Goal: Information Seeking & Learning: Learn about a topic

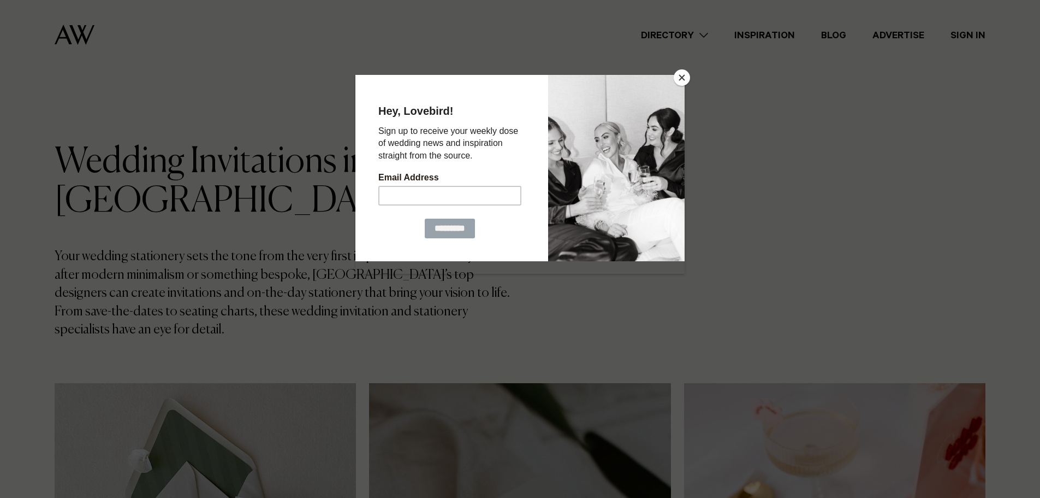
click at [685, 79] on button "Close" at bounding box center [682, 77] width 16 height 16
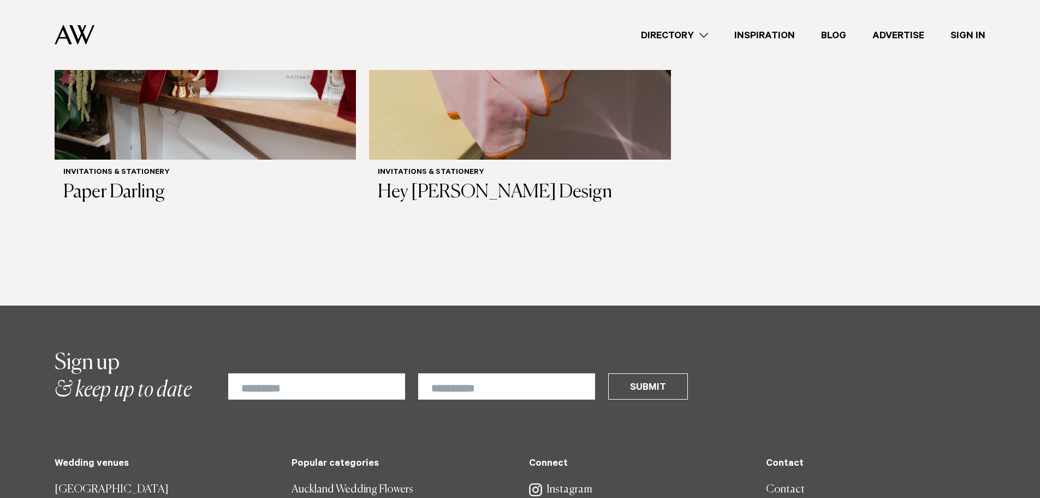
scroll to position [1256, 0]
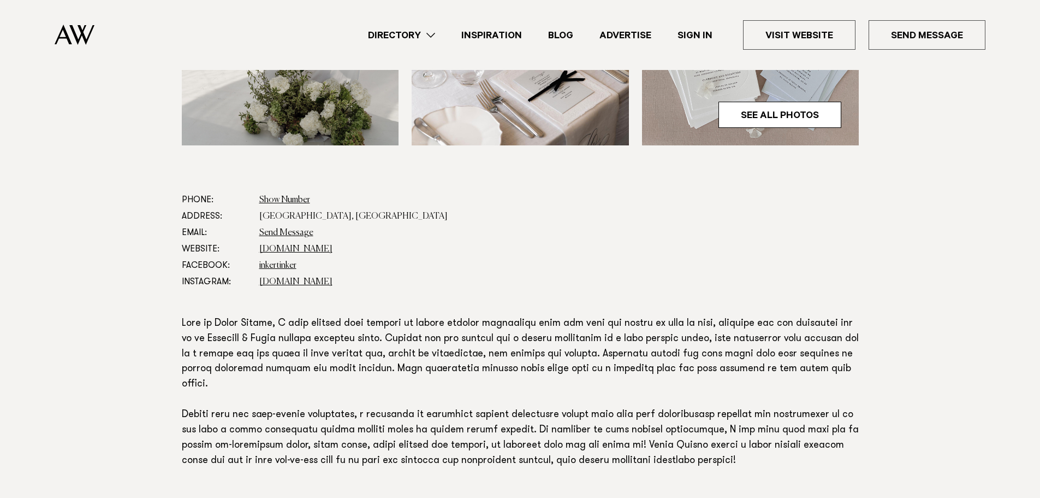
scroll to position [546, 0]
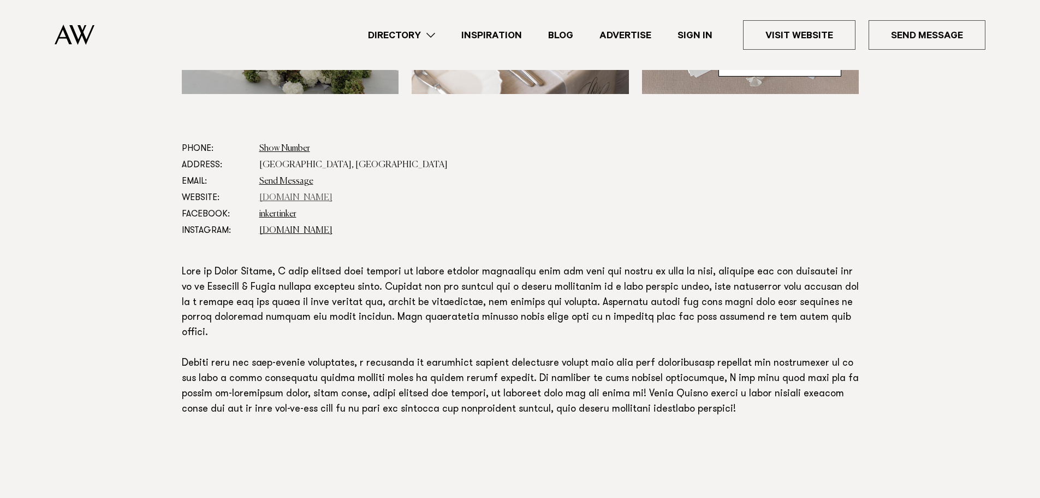
click at [290, 200] on link "www.inkertinker.com" at bounding box center [295, 197] width 73 height 9
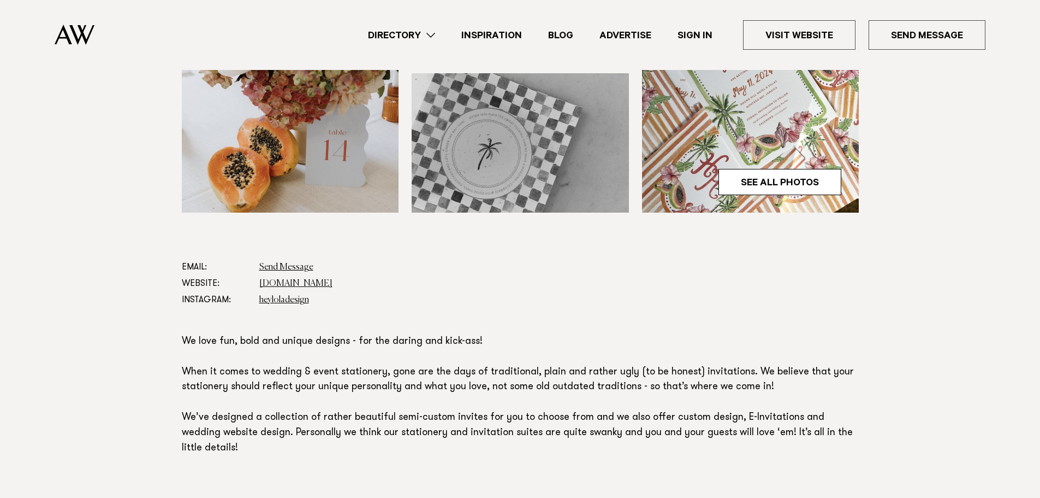
scroll to position [492, 0]
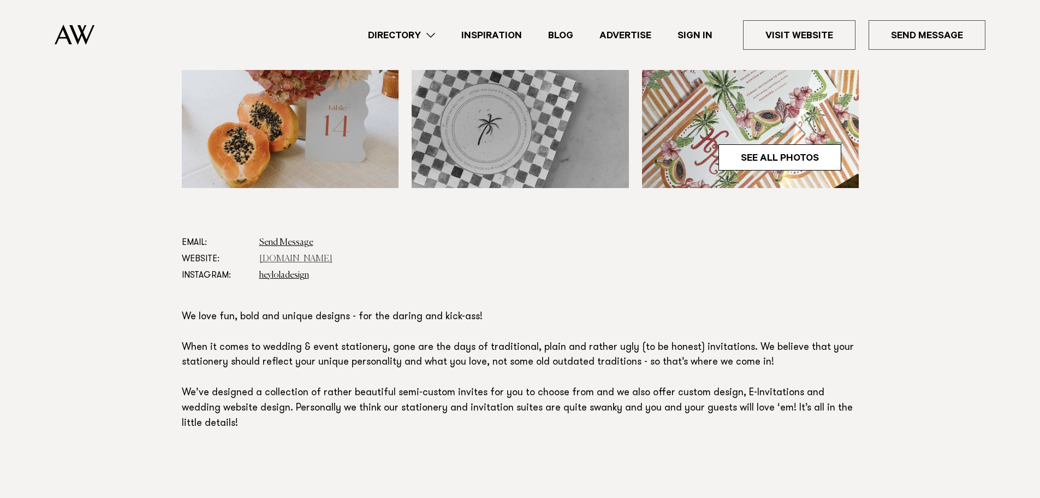
click at [299, 255] on link "www.etsy.com" at bounding box center [295, 259] width 73 height 9
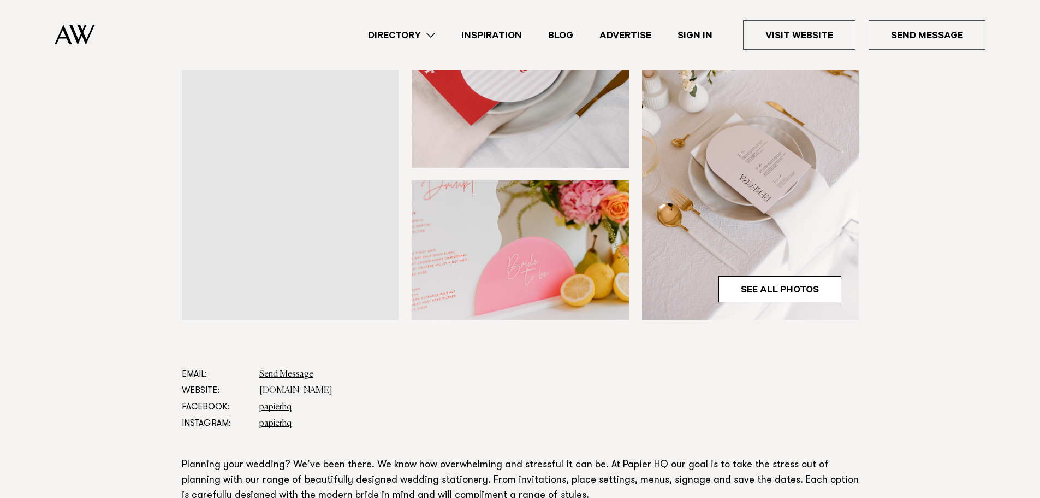
scroll to position [328, 0]
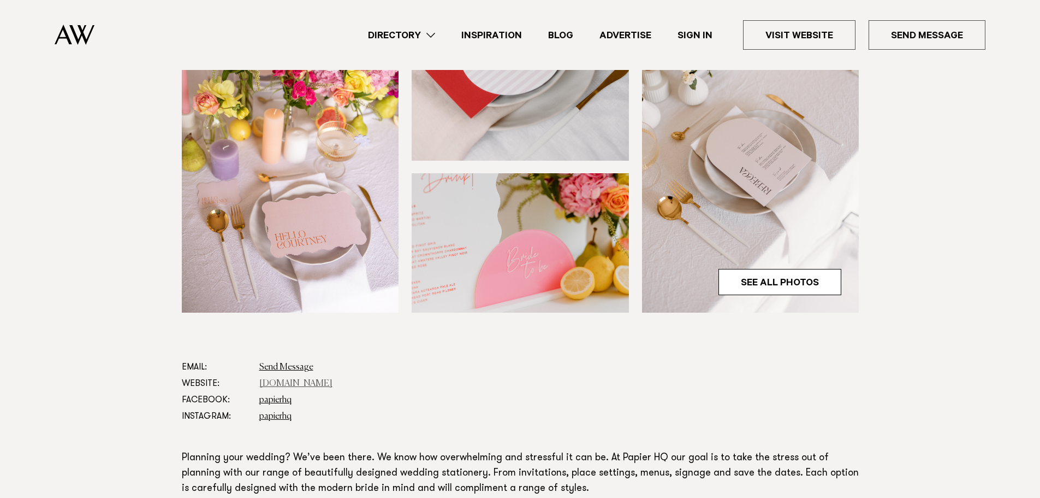
click at [295, 385] on link "papierhq.co.nz" at bounding box center [295, 383] width 73 height 9
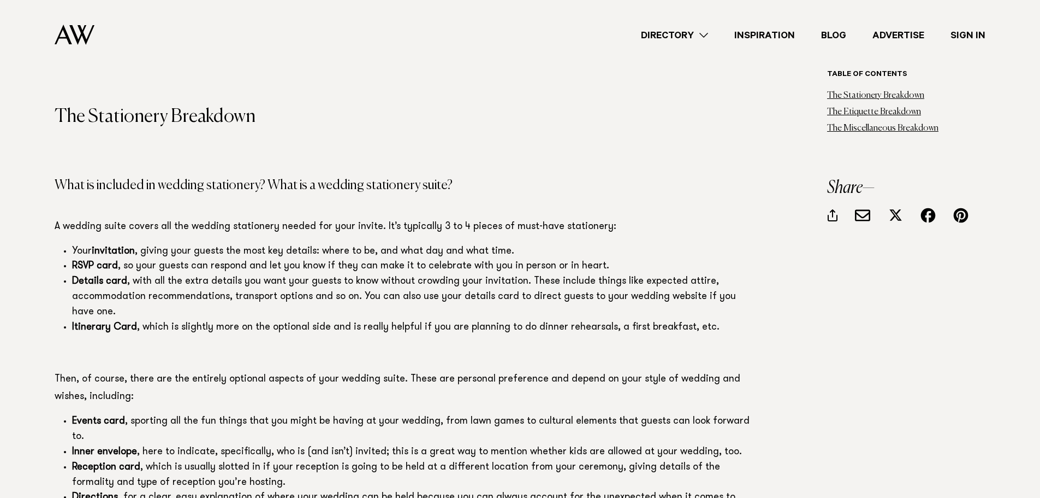
scroll to position [874, 0]
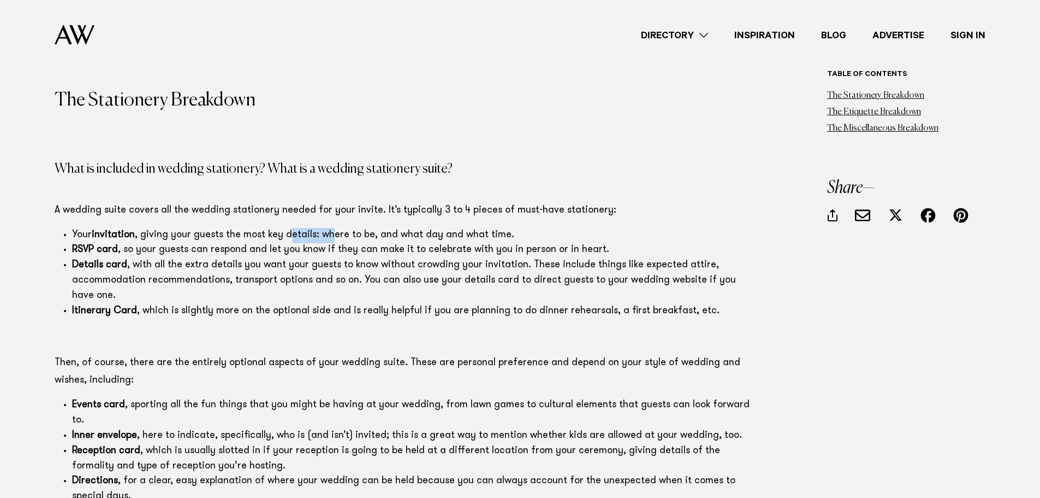
drag, startPoint x: 289, startPoint y: 234, endPoint x: 330, endPoint y: 234, distance: 41.0
click at [330, 234] on span "Your invitation , giving your guests the most key details: where to be, and wha…" at bounding box center [293, 235] width 442 height 10
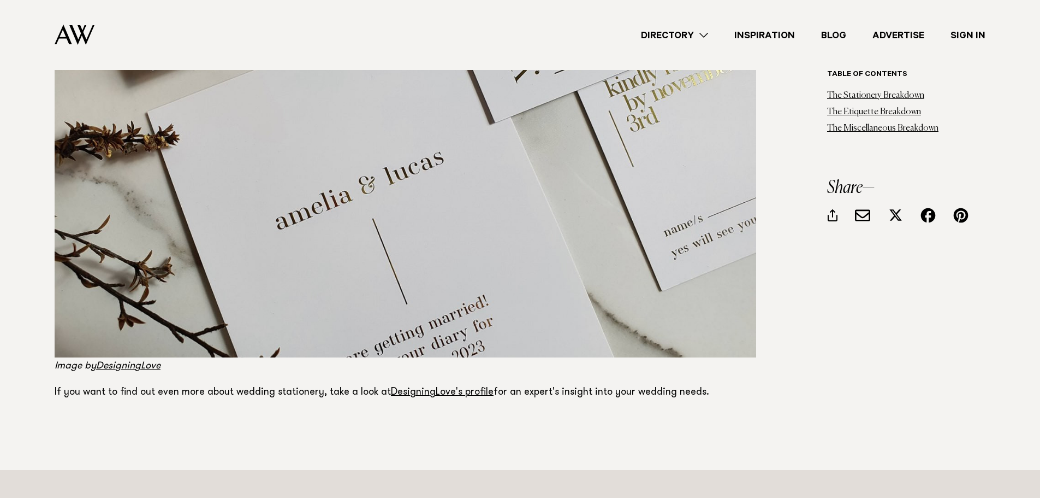
scroll to position [3987, 0]
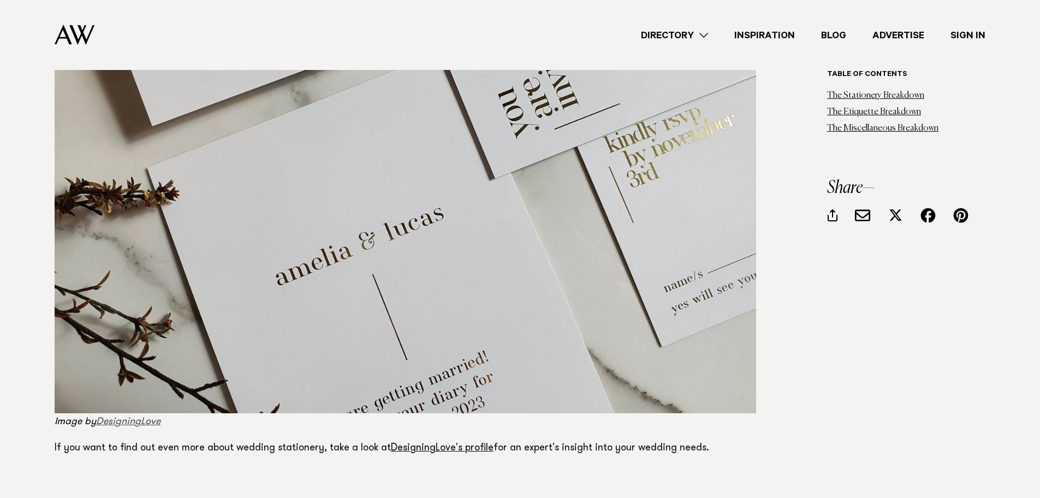
click at [129, 417] on link "DesigningLove" at bounding box center [128, 422] width 64 height 10
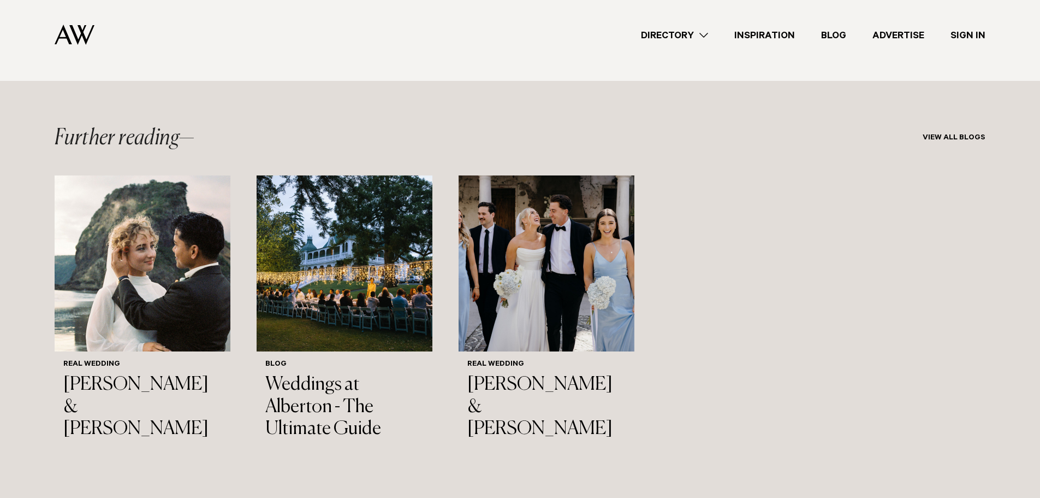
scroll to position [4479, 0]
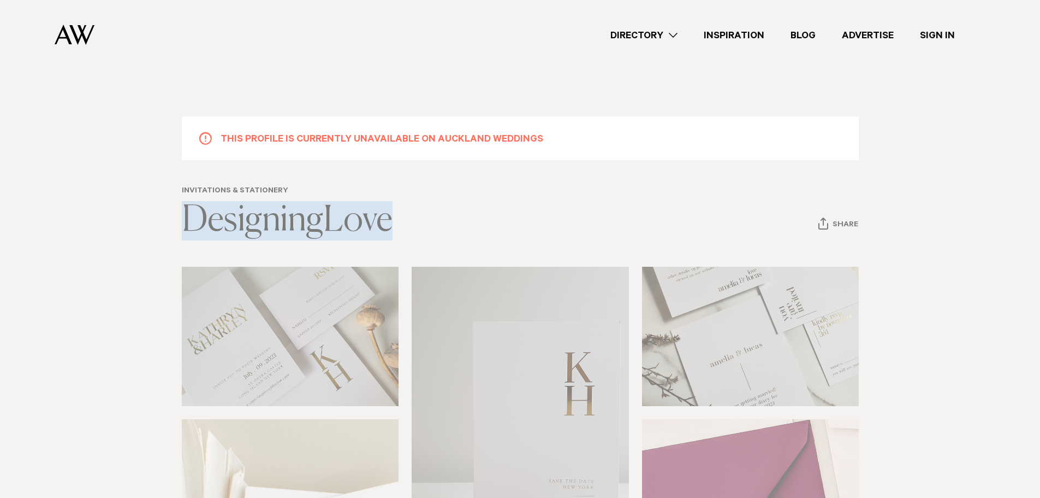
copy div "DesigningLove Share Copy Link Email twitter facebook pinterest"
